Goal: Task Accomplishment & Management: Use online tool/utility

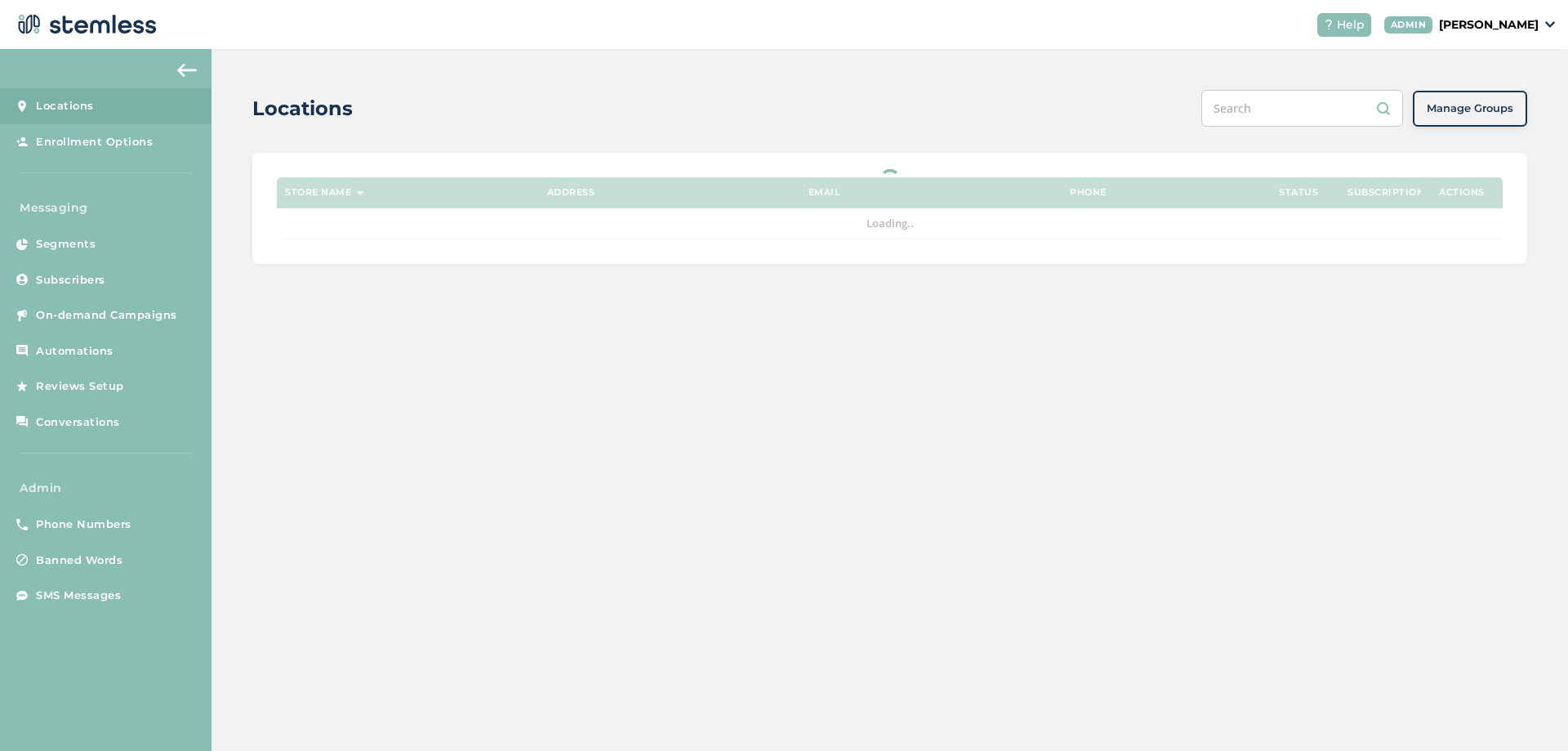
click at [1506, 31] on p "[PERSON_NAME]" at bounding box center [1488, 25] width 100 height 17
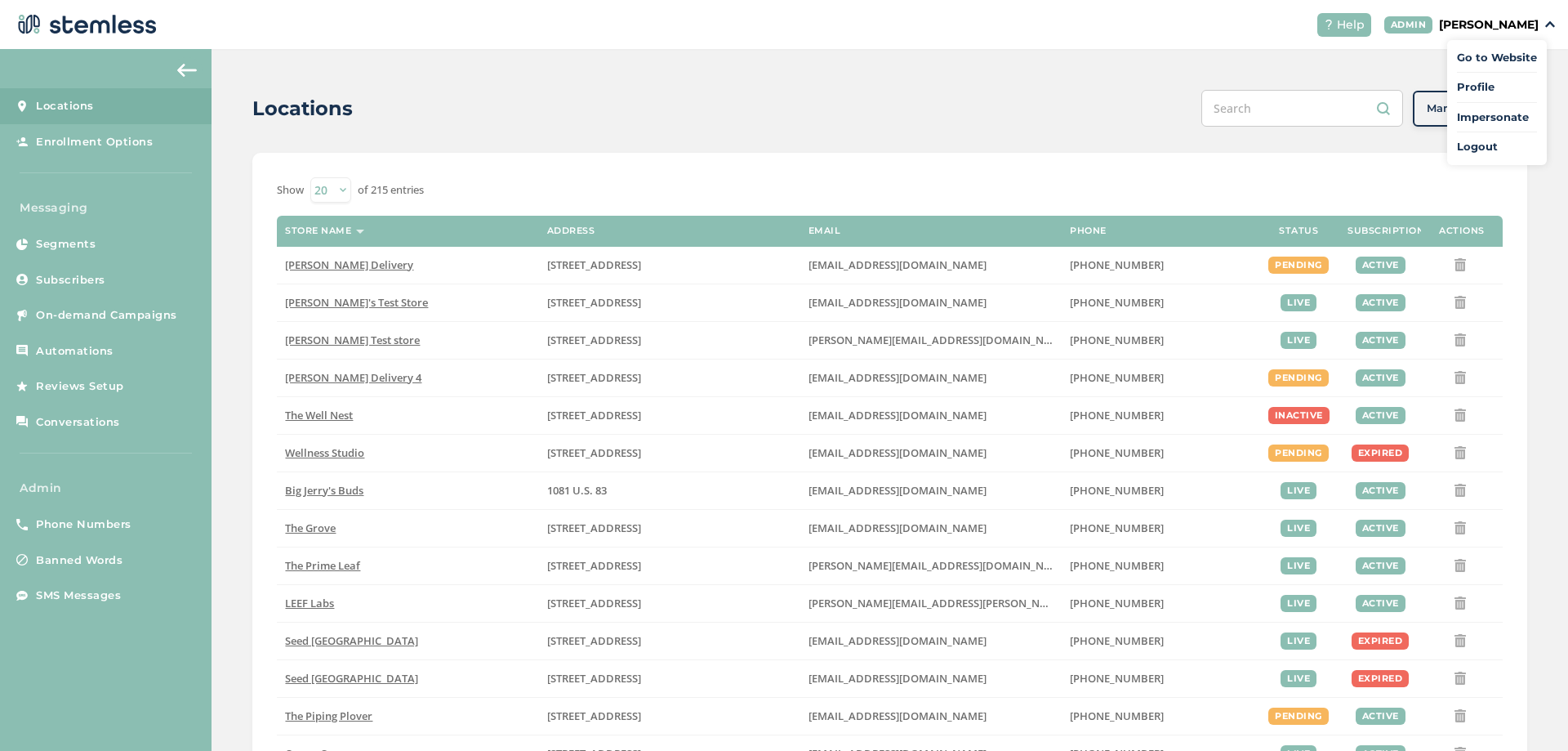
click at [1483, 118] on span "Impersonate" at bounding box center [1497, 118] width 80 height 17
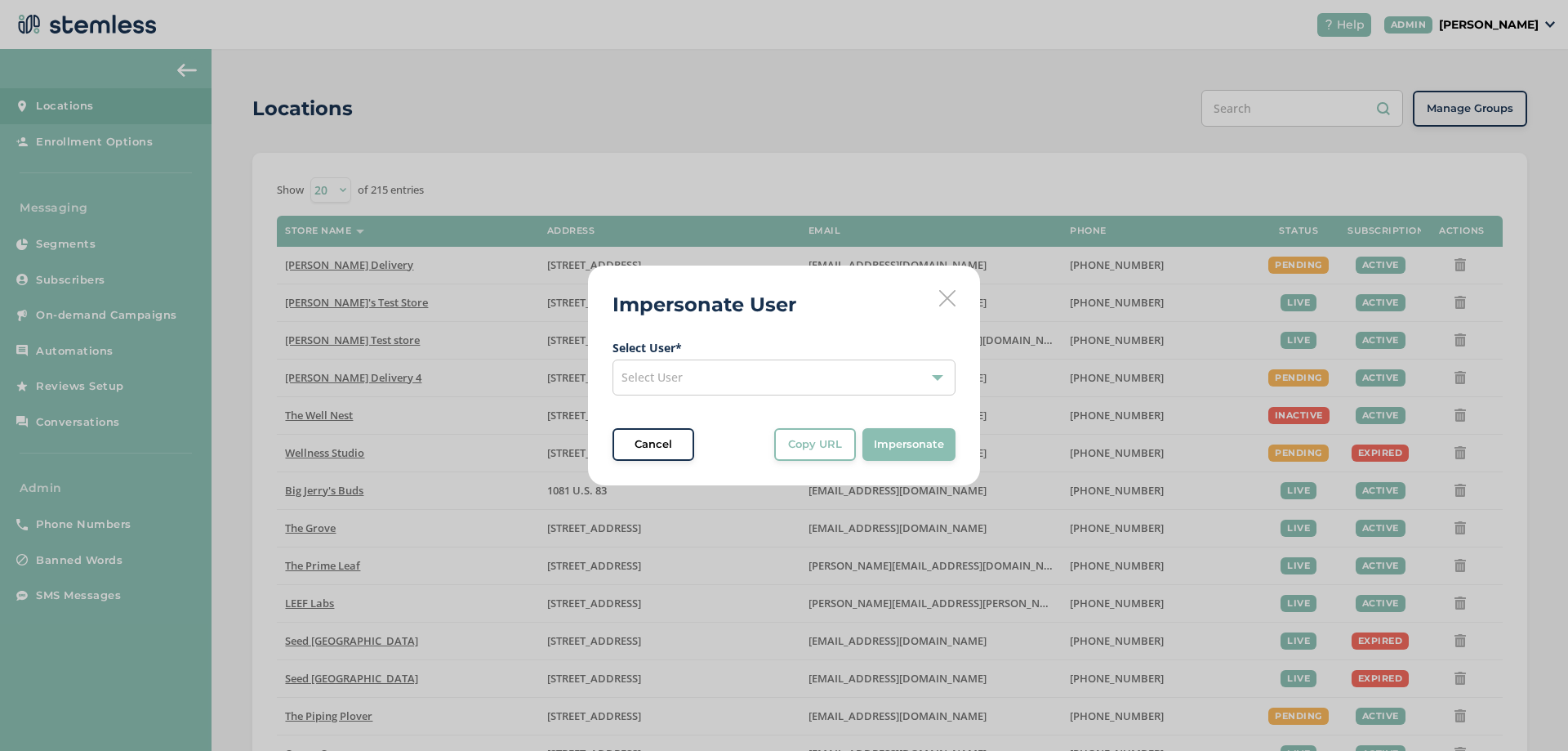
click at [809, 366] on div "Select User" at bounding box center [784, 377] width 343 height 36
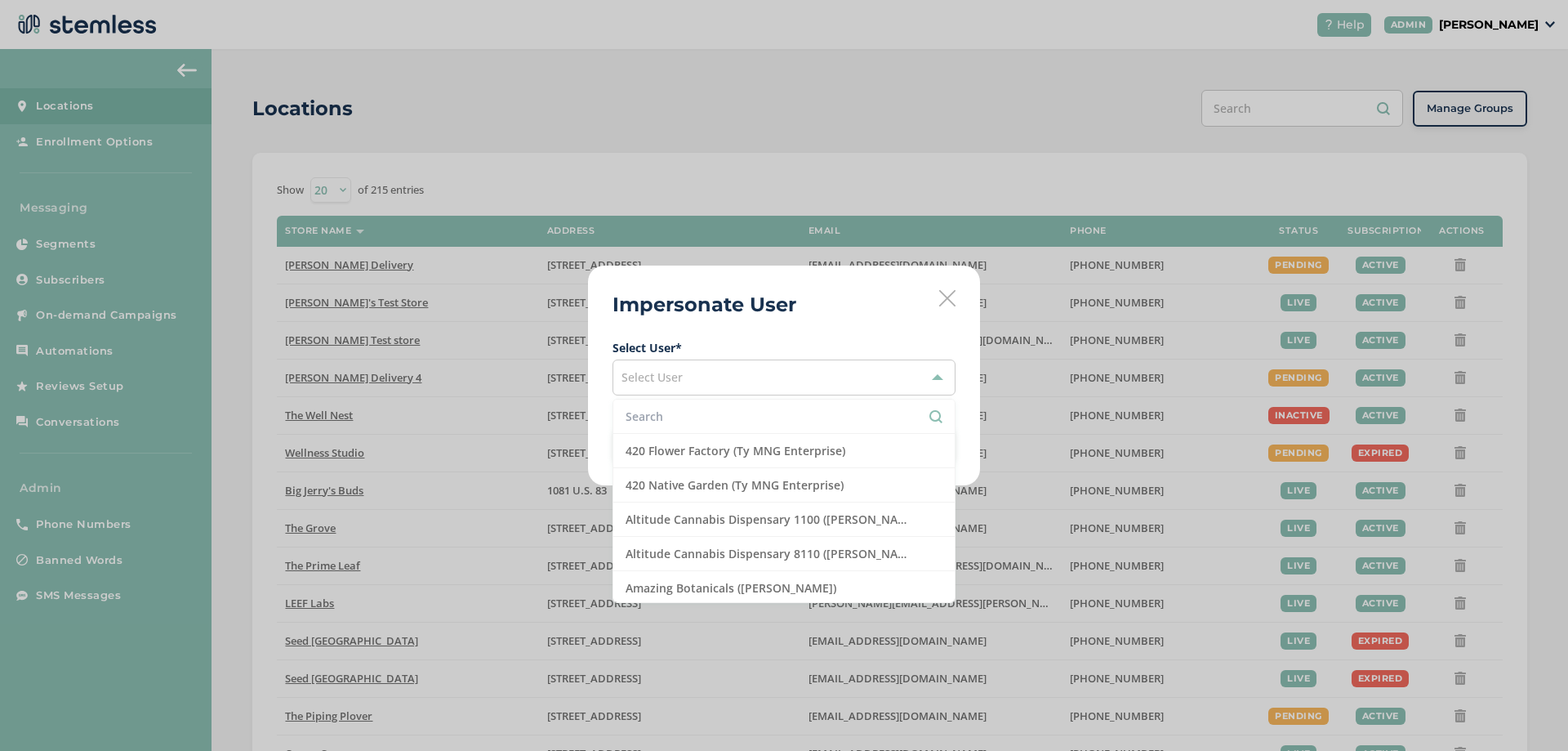
click at [713, 413] on input "text" at bounding box center [784, 417] width 317 height 17
type input "u"
click at [713, 414] on input "text" at bounding box center [784, 417] width 317 height 17
type input "h"
click at [842, 296] on div "Impersonate User Select User * Select User 420 Flower Factory (Ty MNG Enterpris…" at bounding box center [784, 375] width 392 height 220
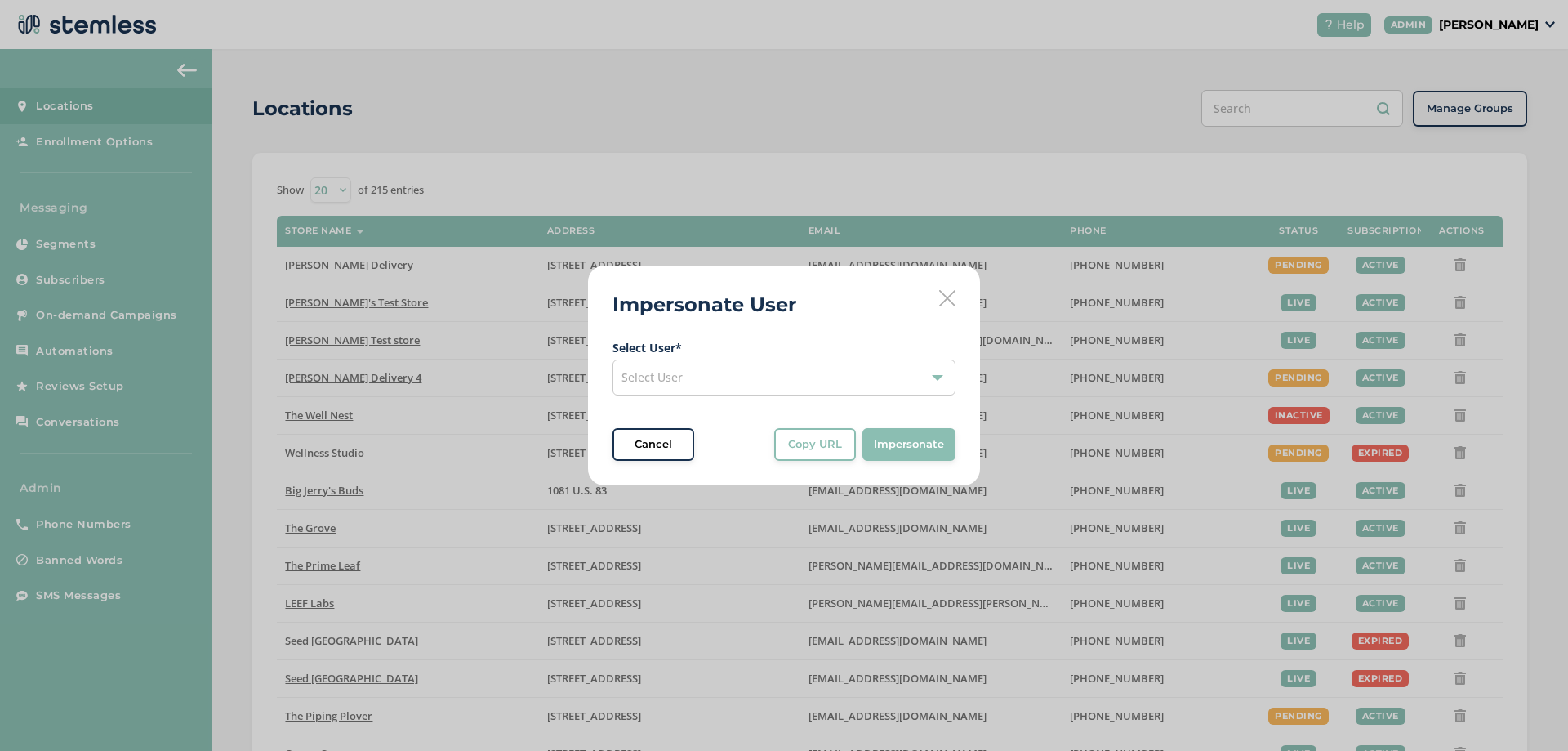
click at [848, 367] on div "Select User" at bounding box center [784, 377] width 343 height 36
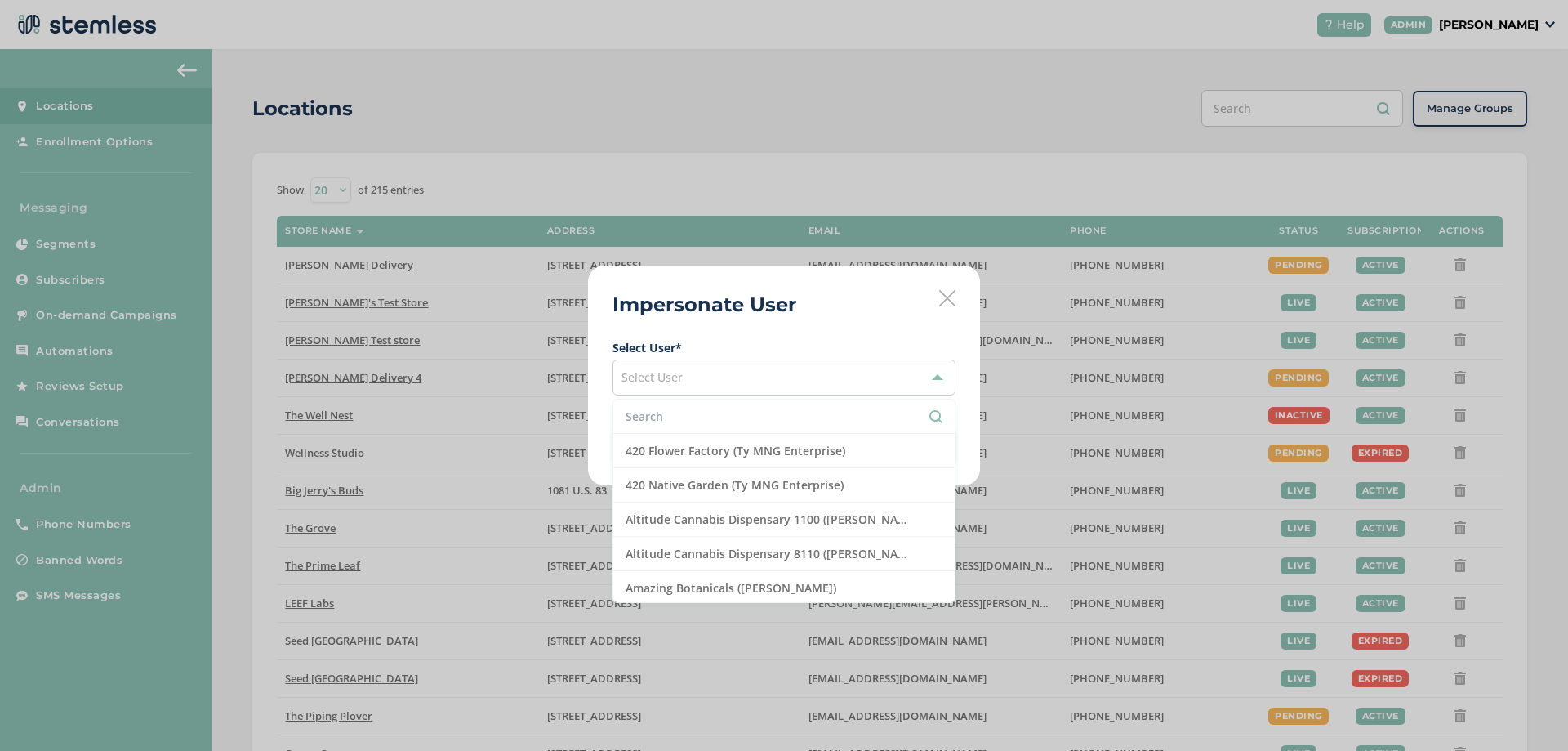
click at [668, 411] on input "text" at bounding box center [784, 417] width 317 height 17
click at [747, 583] on li "Amazing Botanicals ([PERSON_NAME])" at bounding box center [784, 588] width 342 height 34
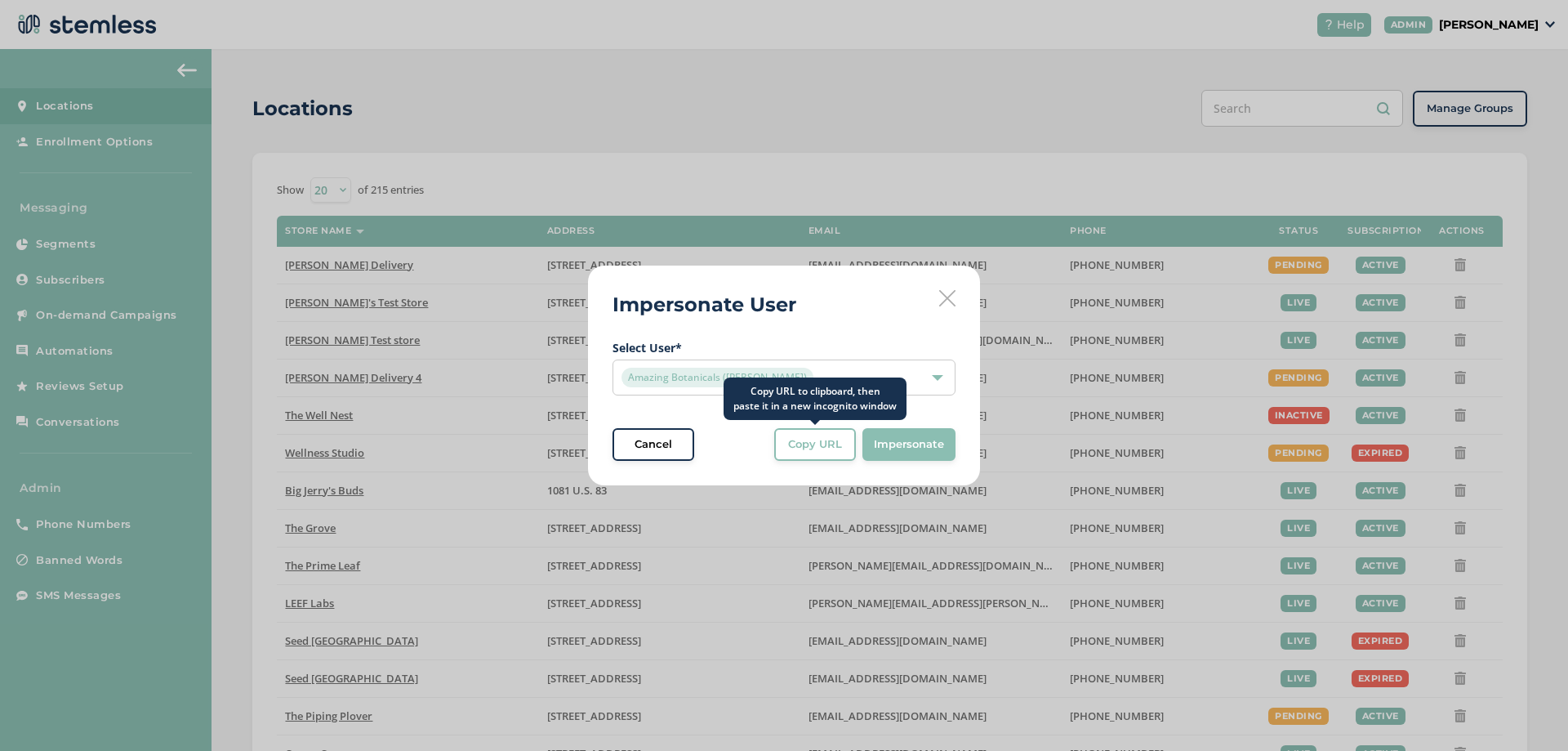
click at [817, 456] on button "Copy URL" at bounding box center [816, 445] width 82 height 33
click at [778, 366] on div "Amazing Botanicals ([PERSON_NAME])" at bounding box center [784, 377] width 343 height 36
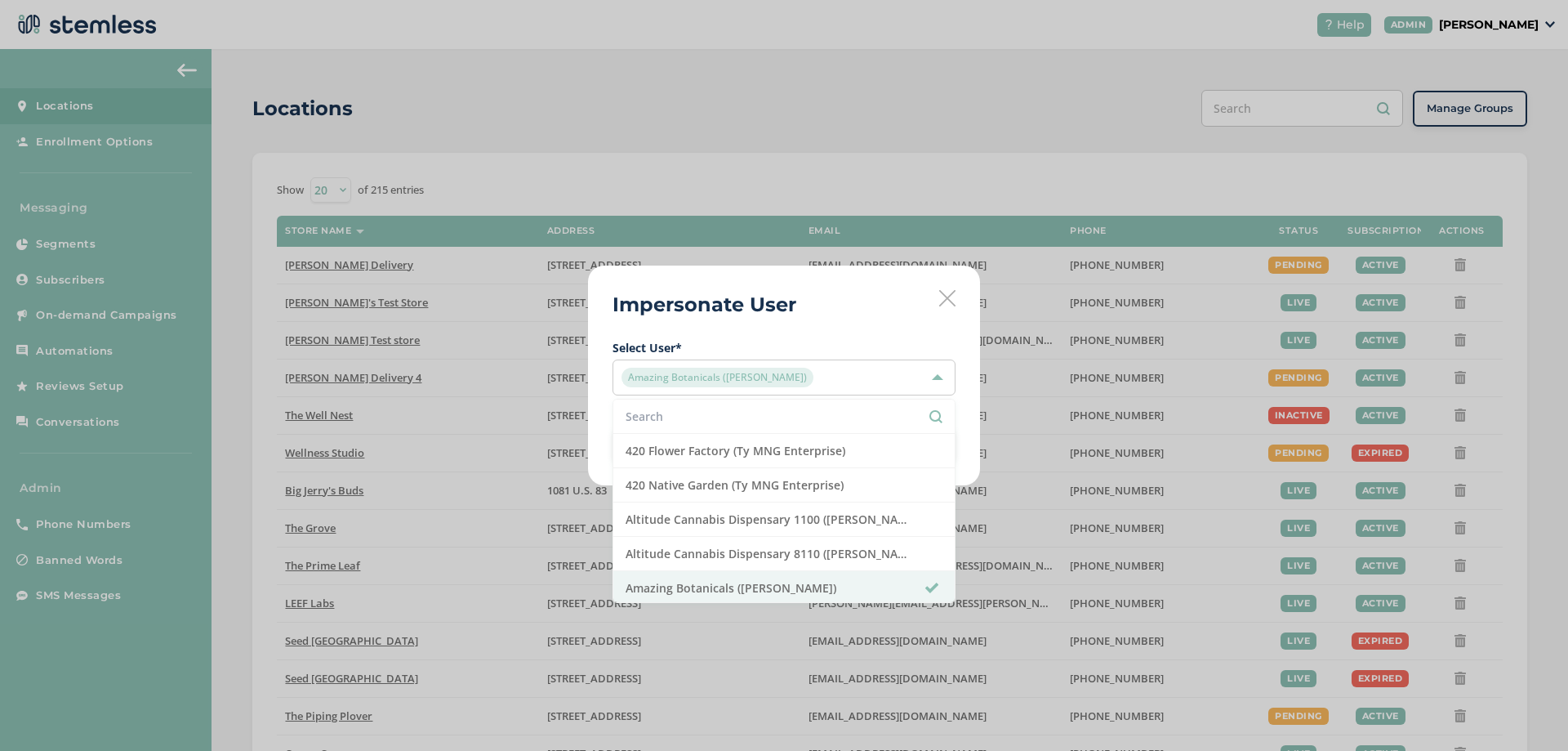
click at [691, 420] on input "text" at bounding box center [784, 417] width 317 height 17
click at [707, 444] on li "420 Flower Factory (Ty MNG Enterprise)" at bounding box center [784, 451] width 342 height 34
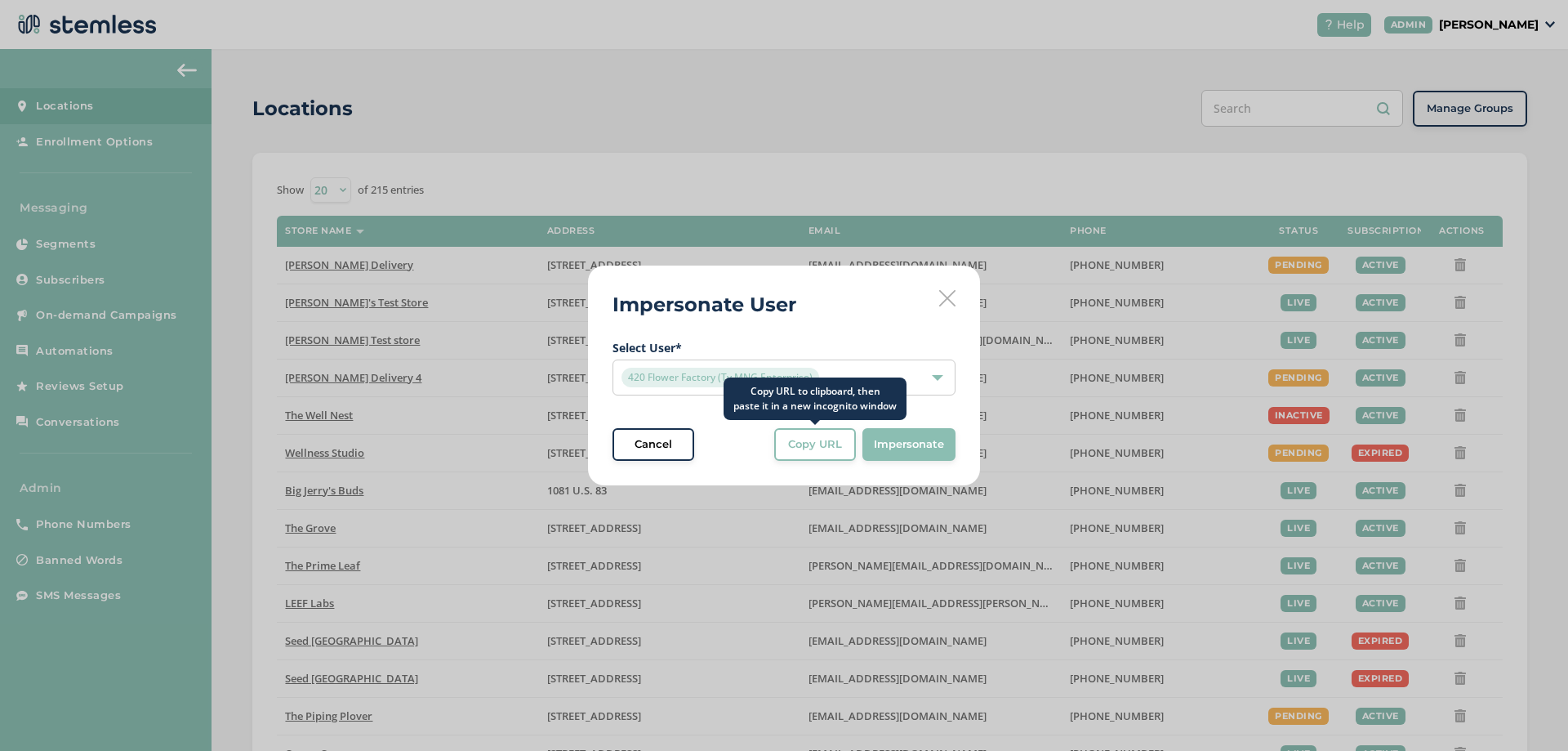
click at [818, 451] on span "Copy URL" at bounding box center [816, 444] width 54 height 17
click at [843, 379] on div "420 Flower Factory (Ty MNG Enterprise)" at bounding box center [776, 378] width 309 height 19
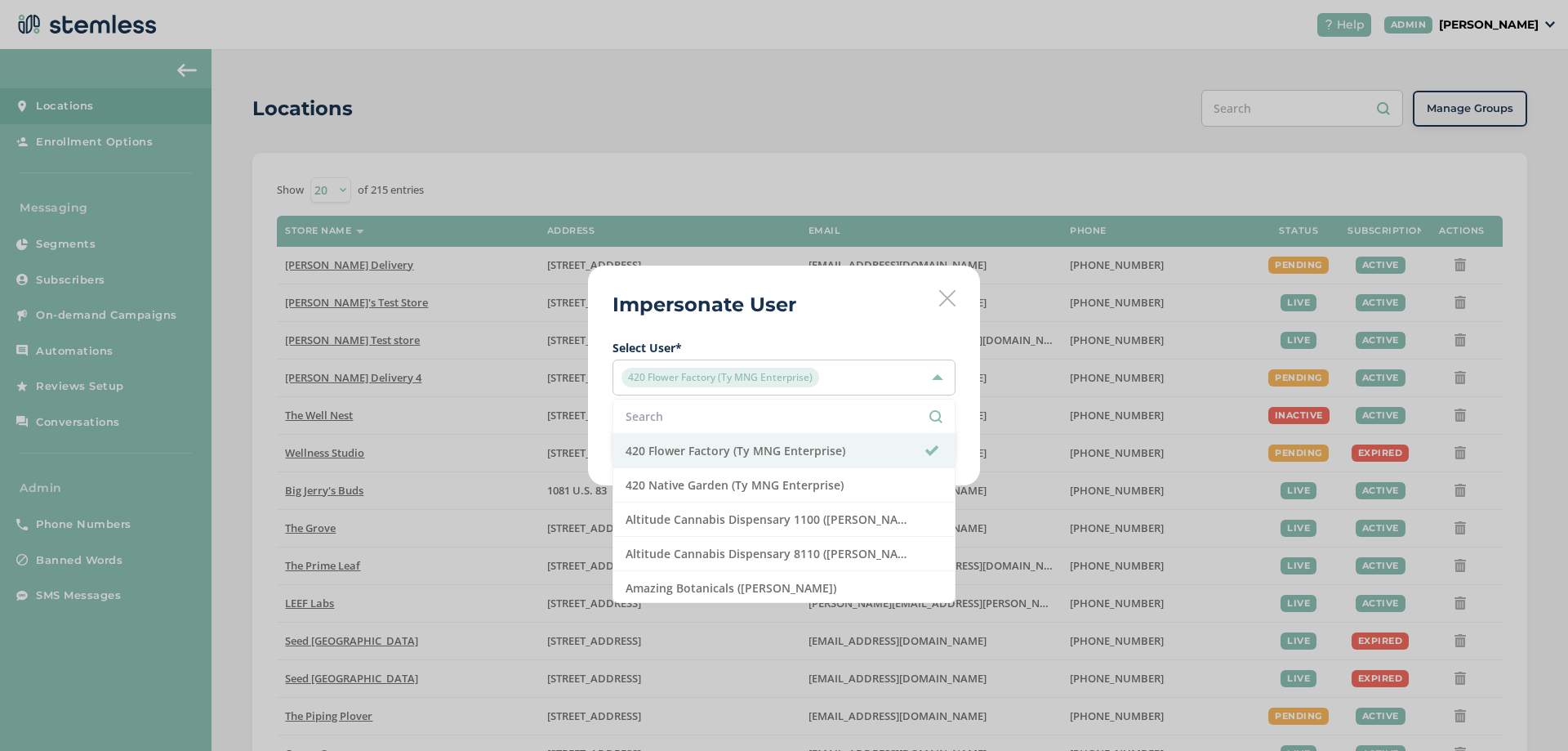
click at [678, 415] on input "text" at bounding box center [784, 417] width 317 height 17
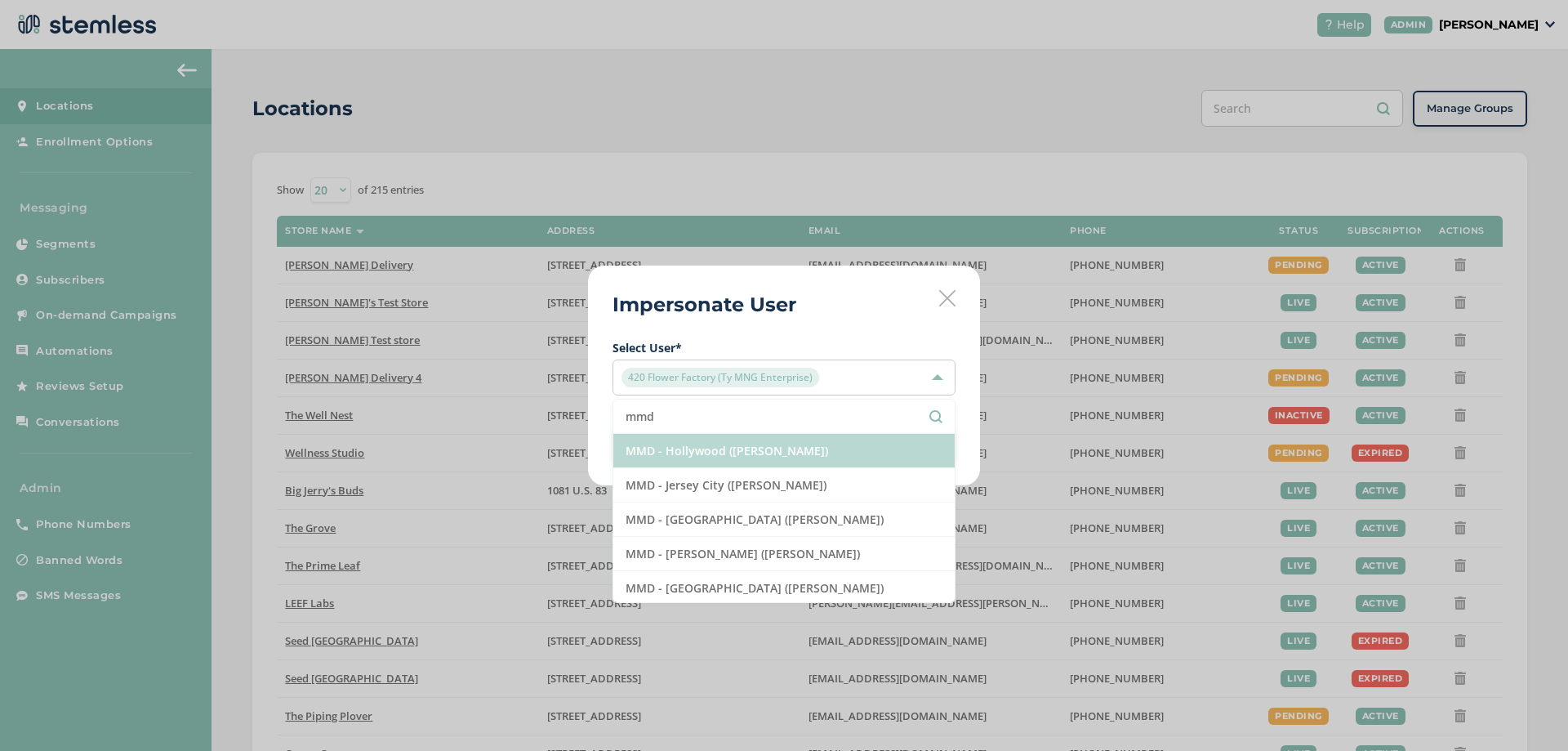
type input "mmd"
click at [771, 461] on li "MMD - Hollywood ([PERSON_NAME])" at bounding box center [784, 451] width 342 height 34
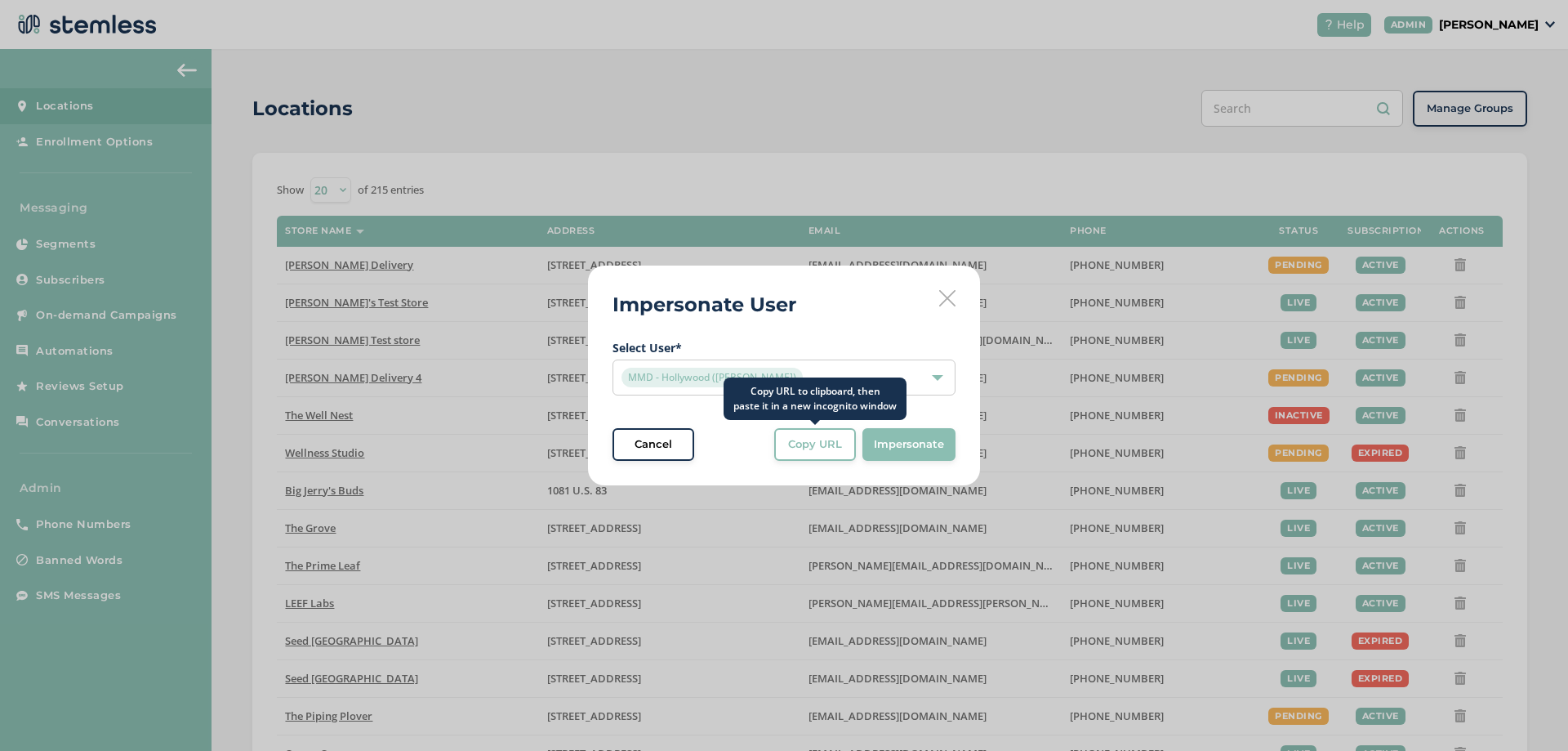
click at [800, 451] on span "Copy URL" at bounding box center [816, 444] width 54 height 17
